Goal: Task Accomplishment & Management: Complete application form

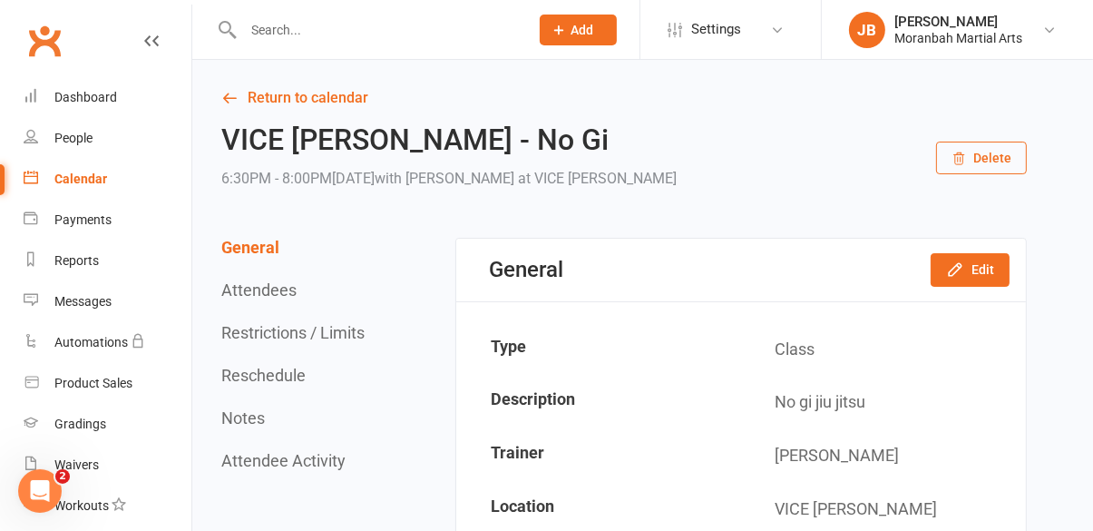
scroll to position [2, 0]
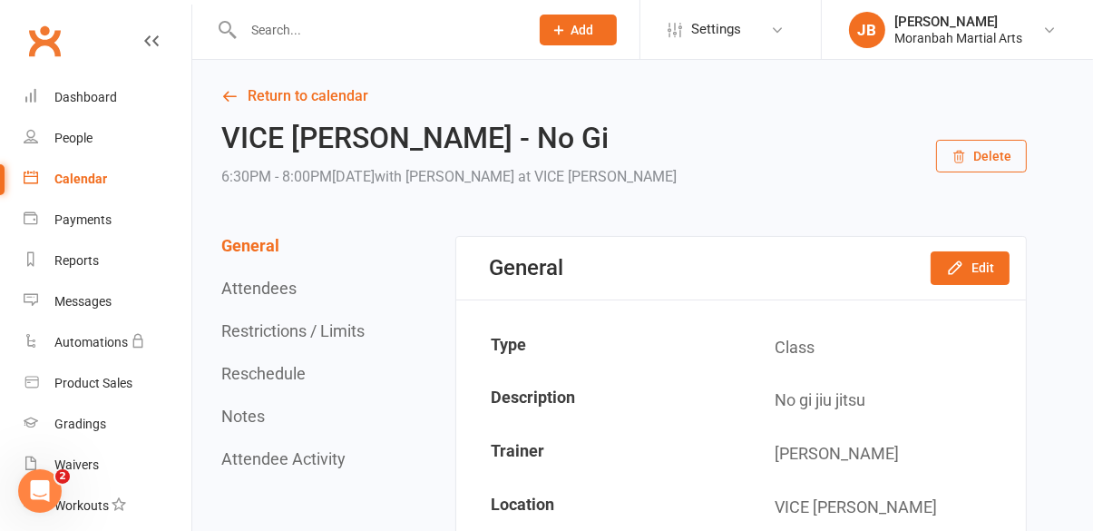
click at [403, 24] on input "text" at bounding box center [377, 29] width 278 height 25
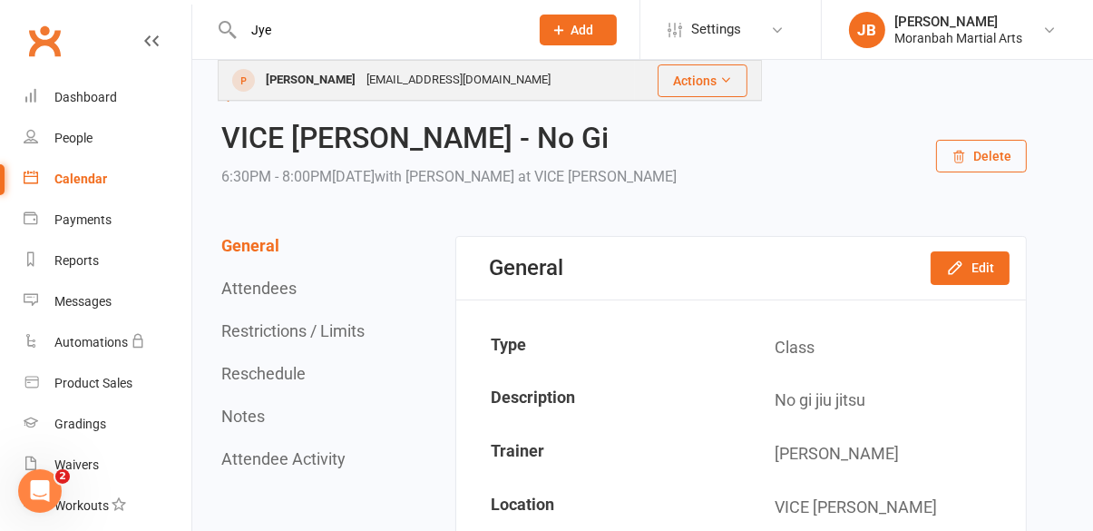
type input "Jye"
click at [405, 85] on div "[EMAIL_ADDRESS][DOMAIN_NAME]" at bounding box center [458, 80] width 195 height 26
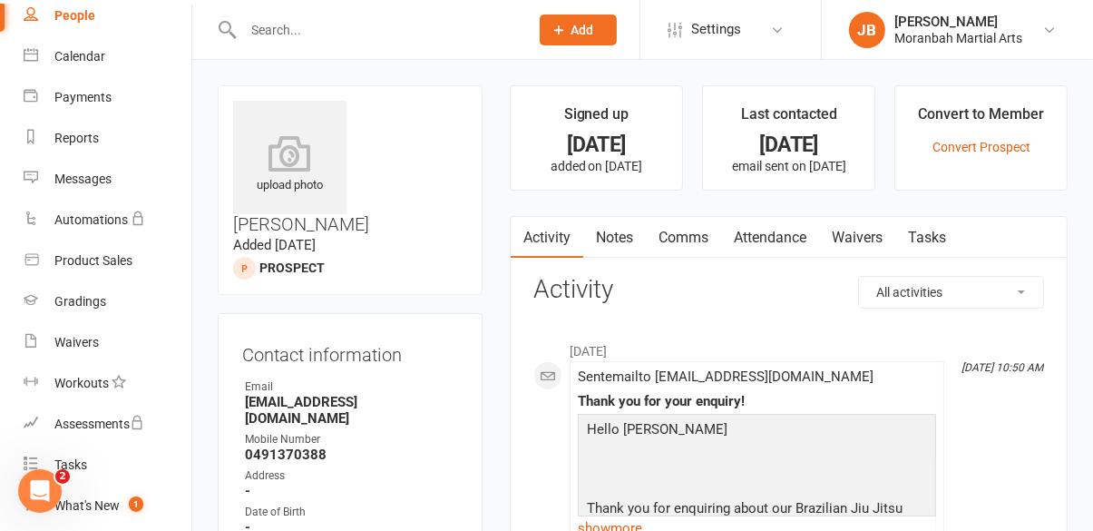
click at [856, 241] on link "Waivers" at bounding box center [857, 238] width 76 height 42
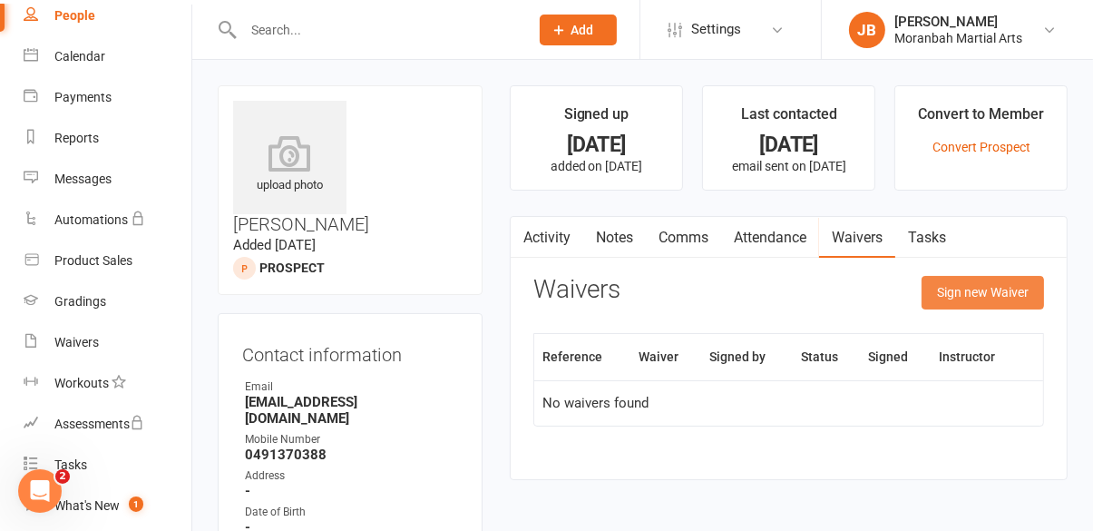
click at [990, 291] on button "Sign new Waiver" at bounding box center [982, 292] width 122 height 33
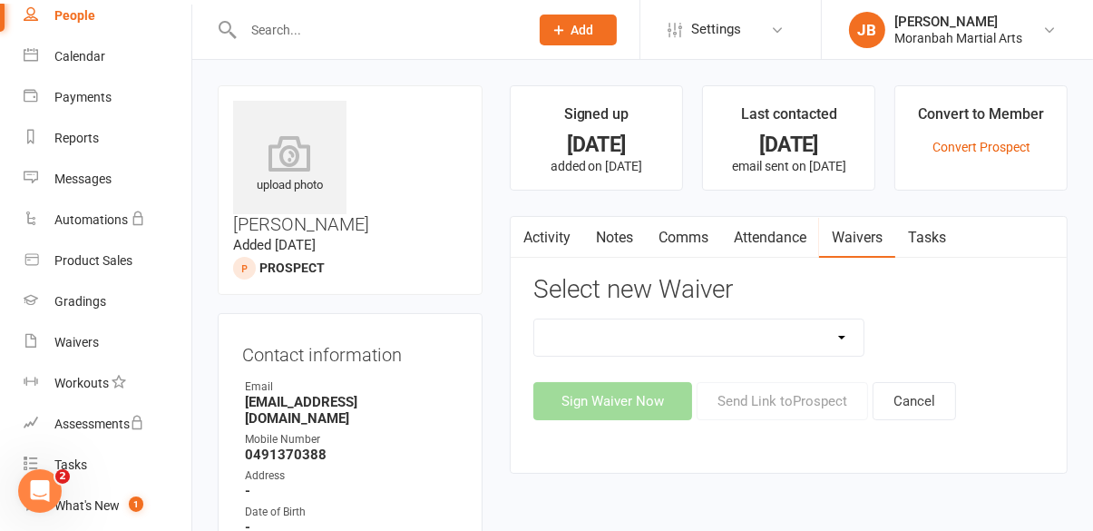
click at [844, 341] on select "Sign Up Waiver" at bounding box center [698, 337] width 329 height 36
select select "8324"
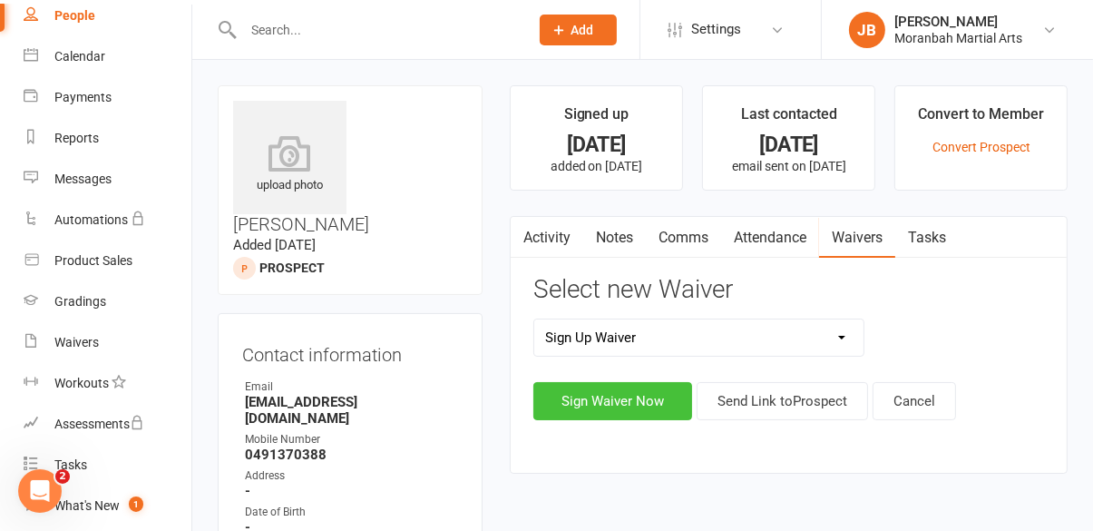
click at [629, 399] on button "Sign Waiver Now" at bounding box center [612, 401] width 159 height 38
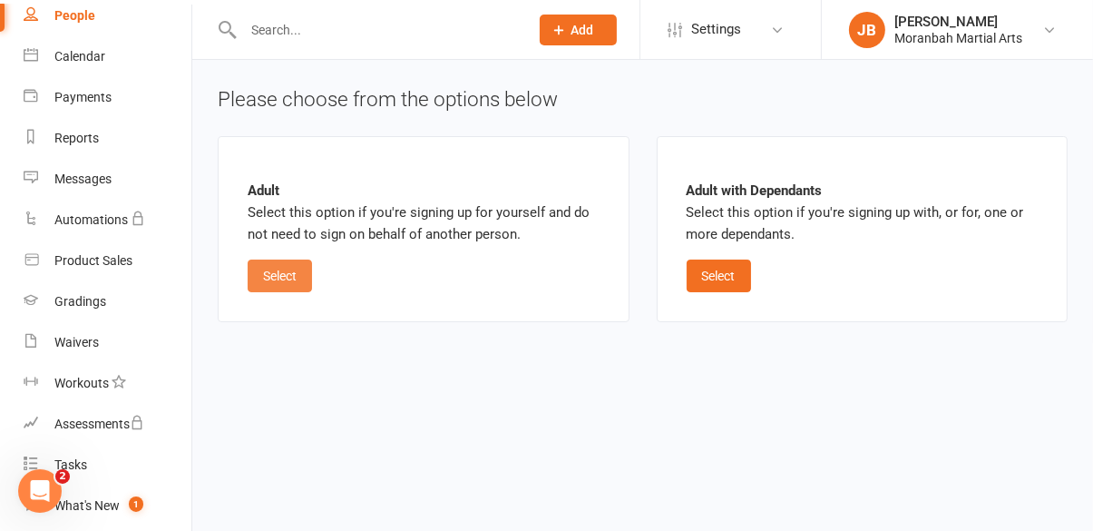
click at [284, 278] on button "Select" at bounding box center [280, 275] width 64 height 33
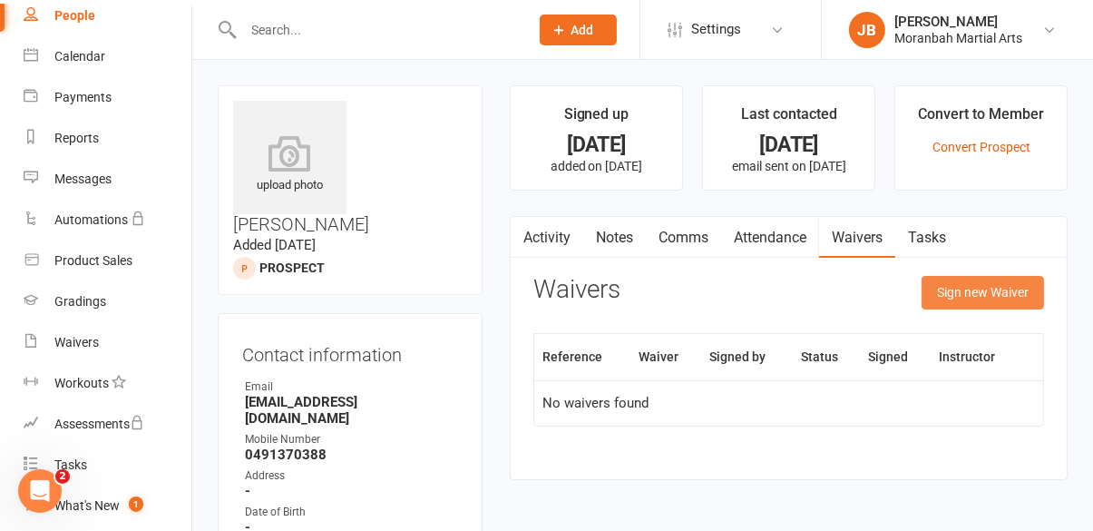
click at [1019, 297] on button "Sign new Waiver" at bounding box center [982, 292] width 122 height 33
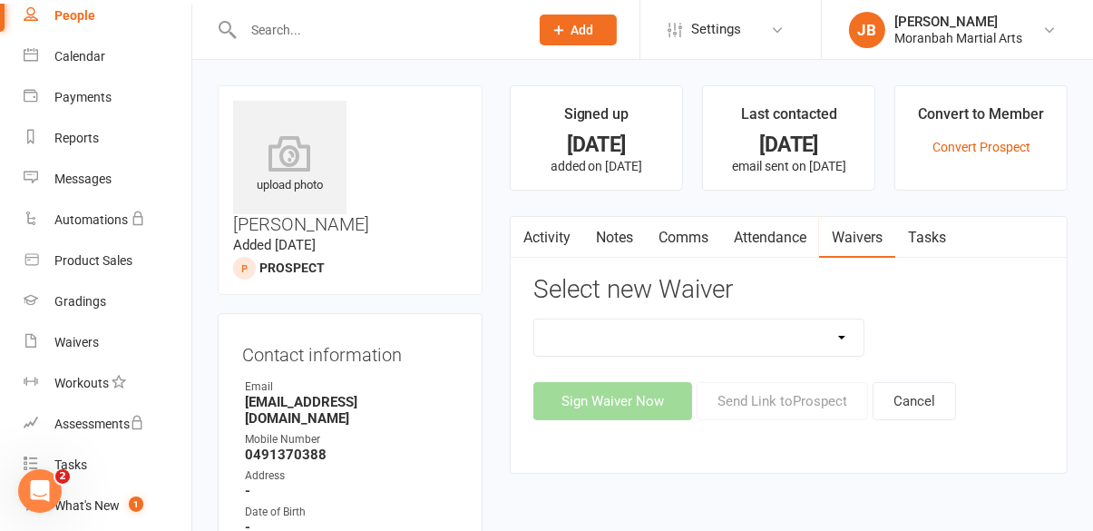
click at [831, 347] on select "Sign Up Waiver" at bounding box center [698, 337] width 329 height 36
select select "8324"
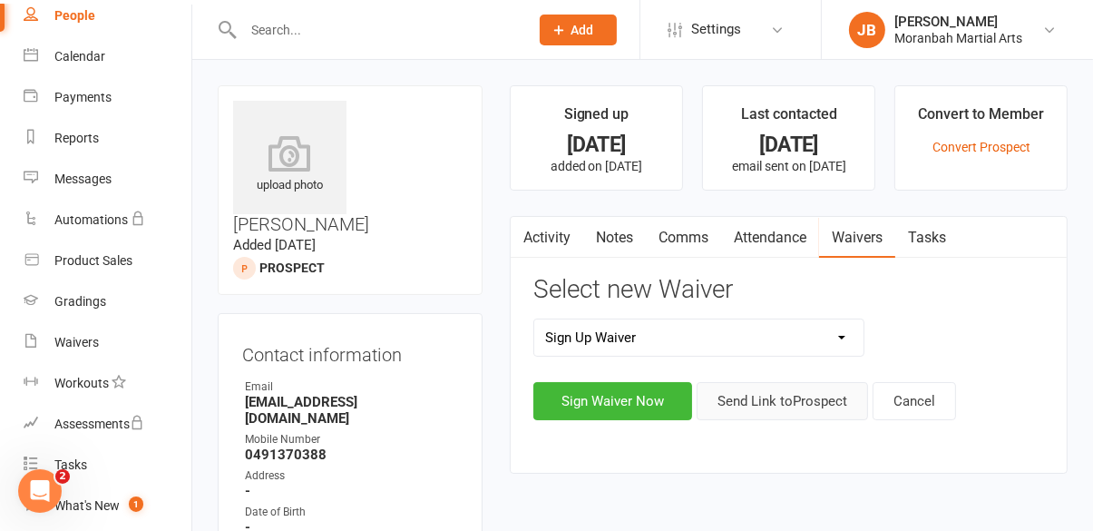
click at [801, 405] on button "Send Link to [GEOGRAPHIC_DATA]" at bounding box center [782, 401] width 171 height 38
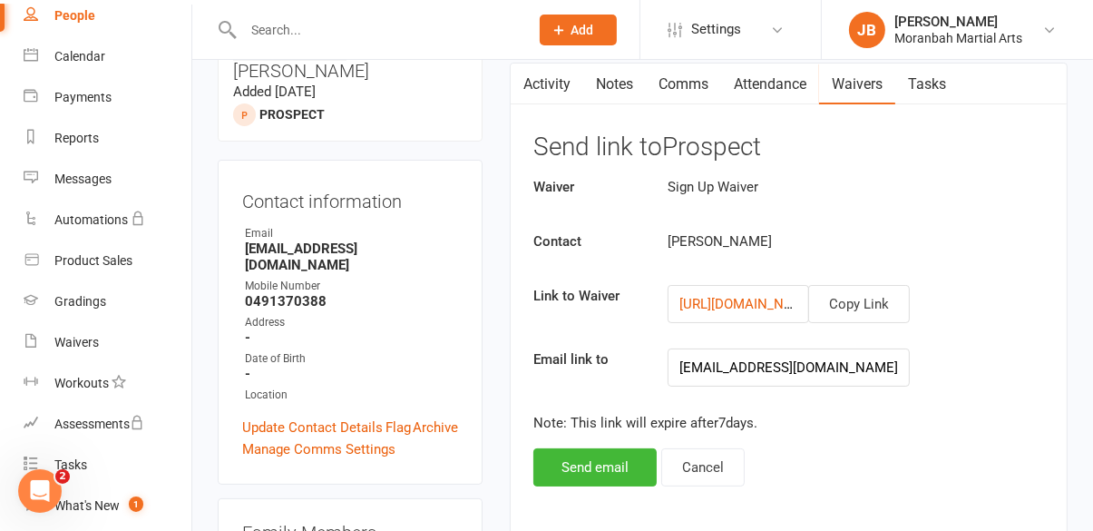
scroll to position [160, 0]
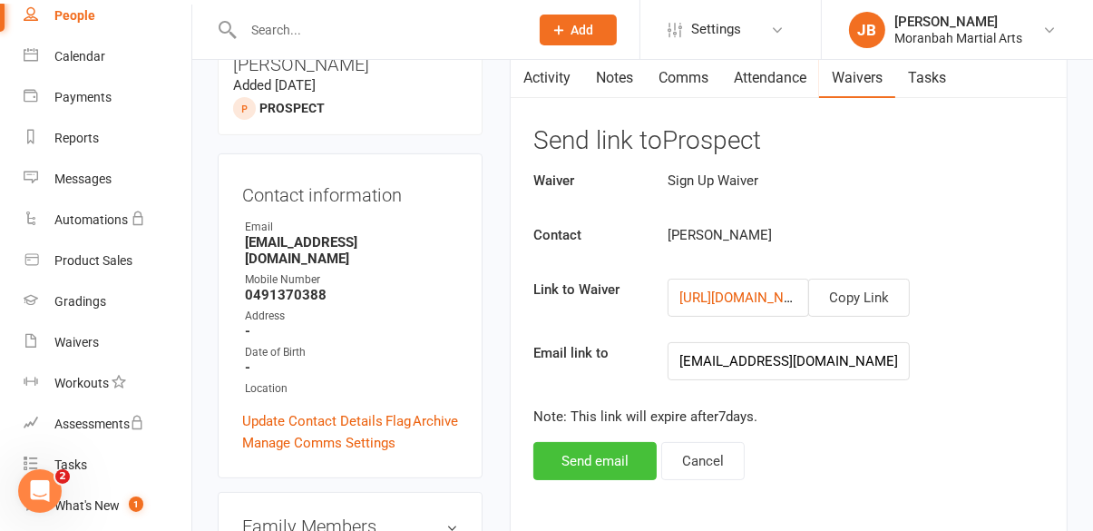
click at [610, 462] on button "Send email" at bounding box center [594, 461] width 123 height 38
